Goal: Task Accomplishment & Management: Complete application form

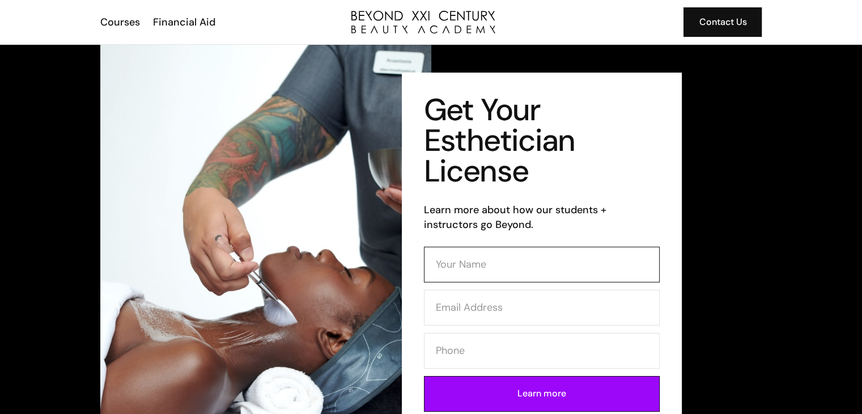
click at [601, 251] on input "Contact Form (Esthi)" at bounding box center [542, 265] width 236 height 36
click at [115, 29] on div "Courses" at bounding box center [120, 22] width 40 height 15
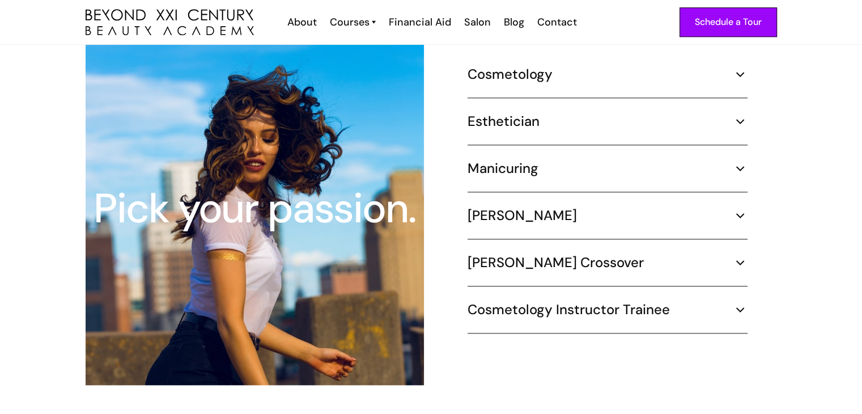
scroll to position [1072, 0]
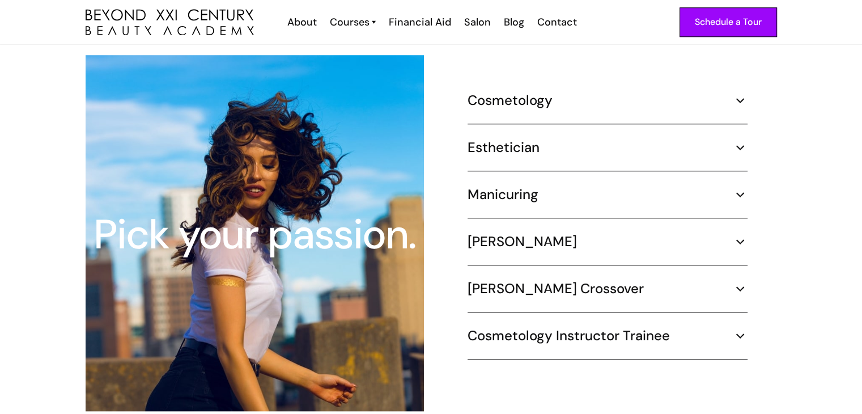
click at [513, 139] on h5 "Esthetician" at bounding box center [504, 147] width 72 height 17
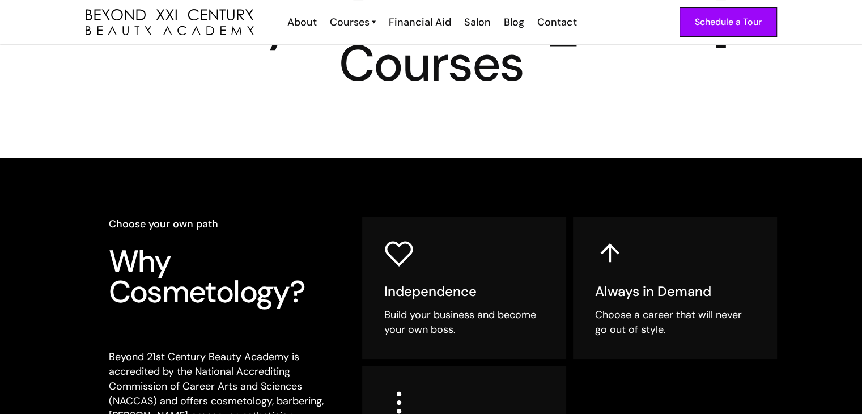
scroll to position [0, 0]
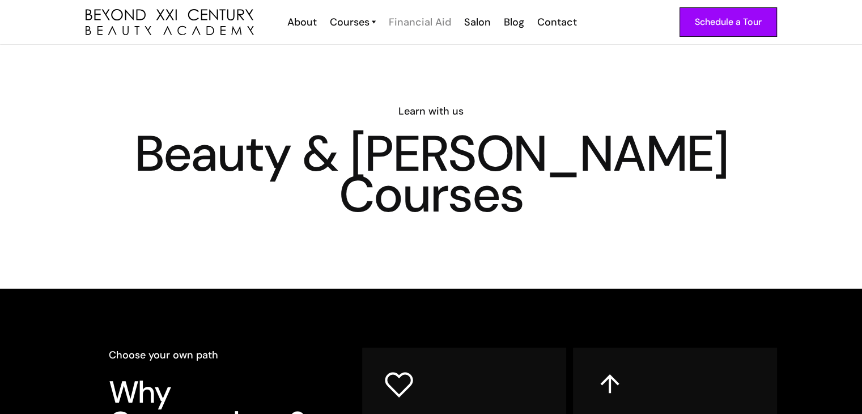
click at [444, 19] on div "Financial Aid" at bounding box center [420, 22] width 62 height 15
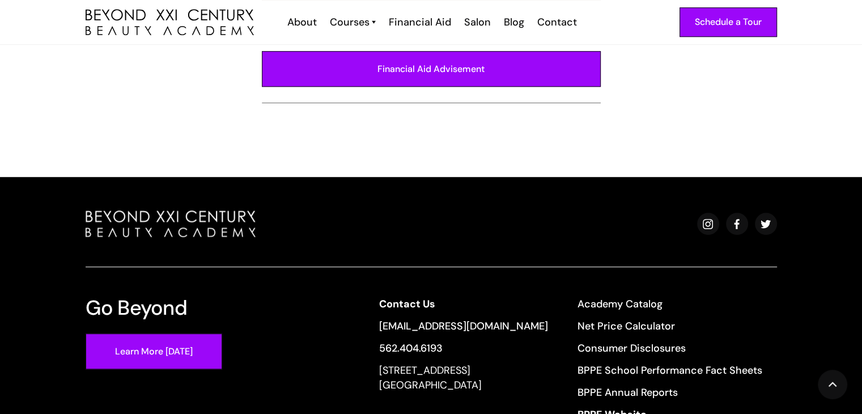
scroll to position [852, 0]
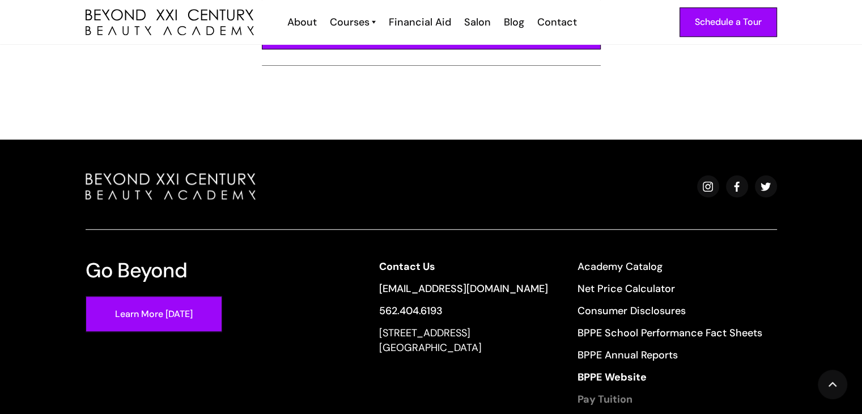
click at [610, 392] on strong "Pay Tuition" at bounding box center [605, 399] width 55 height 14
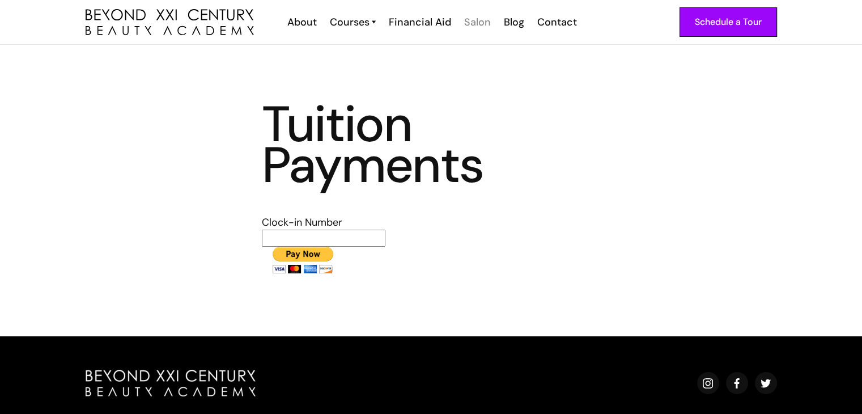
click at [481, 16] on div "Salon" at bounding box center [477, 22] width 27 height 15
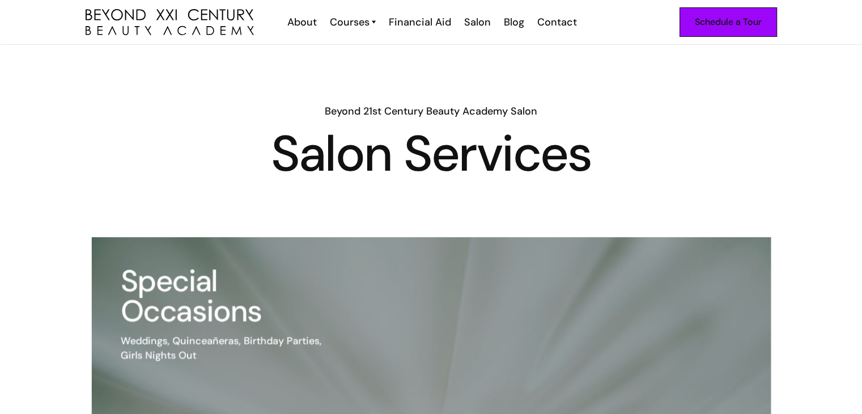
click at [743, 25] on div "Schedule a Tour" at bounding box center [728, 22] width 67 height 15
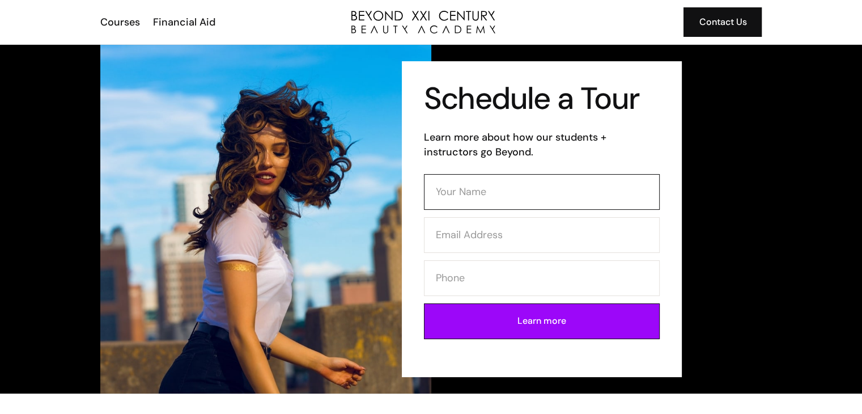
click at [535, 175] on input "Contact Form" at bounding box center [542, 192] width 236 height 36
type input "m"
type input "Monica Sanchez"
click at [534, 223] on input "Contact Form" at bounding box center [542, 235] width 236 height 36
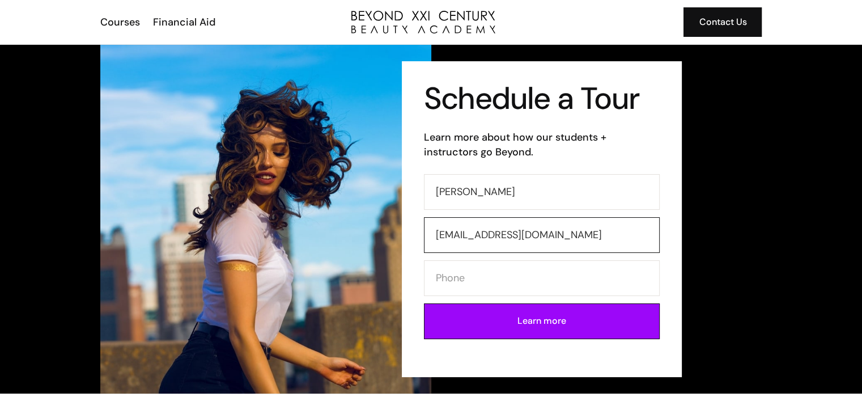
type input "monicg02@icloud.com"
click at [533, 290] on input "Contact Form" at bounding box center [542, 278] width 236 height 36
type input "562-682-5251"
click at [533, 313] on input "Learn more" at bounding box center [542, 321] width 236 height 36
type input "Please wait..."
